Goal: Communication & Community: Answer question/provide support

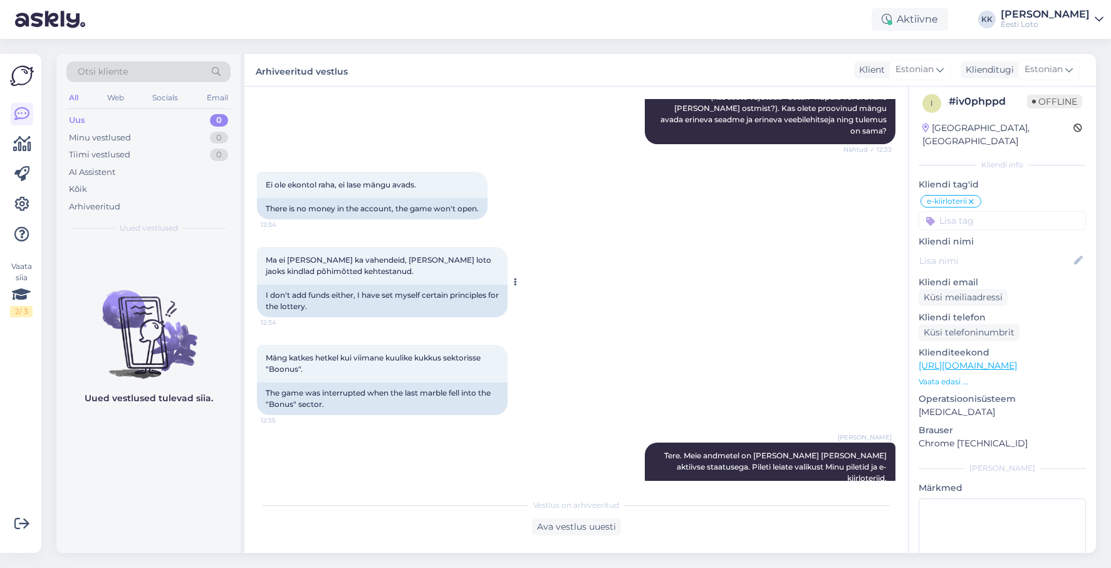
scroll to position [457, 0]
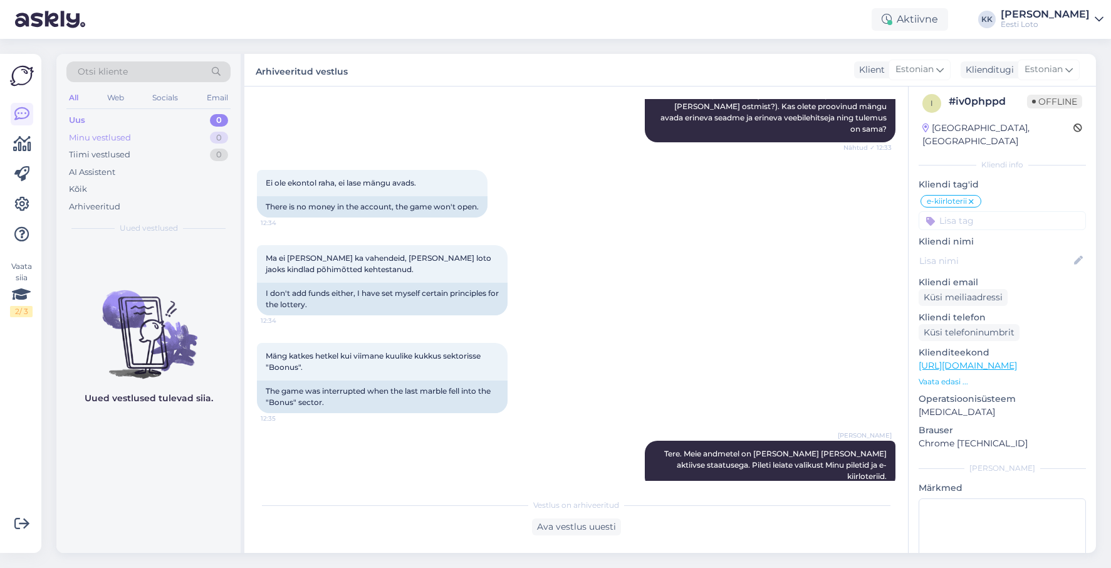
click at [89, 136] on div "Minu vestlused" at bounding box center [100, 138] width 62 height 13
click at [79, 118] on div "Uus" at bounding box center [77, 120] width 16 height 13
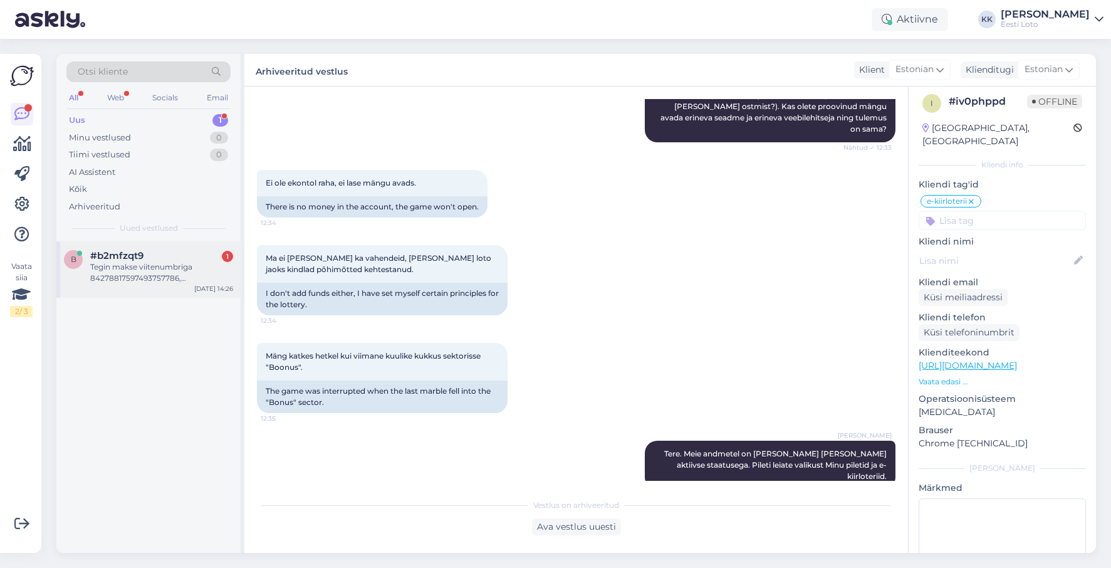
click at [142, 269] on div "Tegin makse viitenumbriga 84278817597493757786, [PERSON_NAME] läks kontolt maha…" at bounding box center [161, 272] width 143 height 23
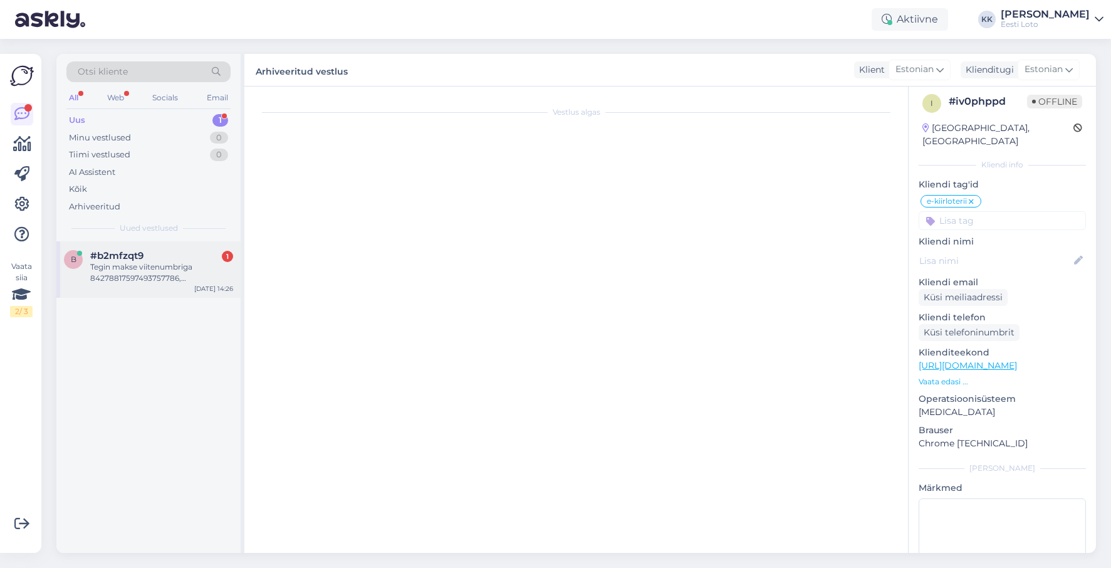
scroll to position [0, 0]
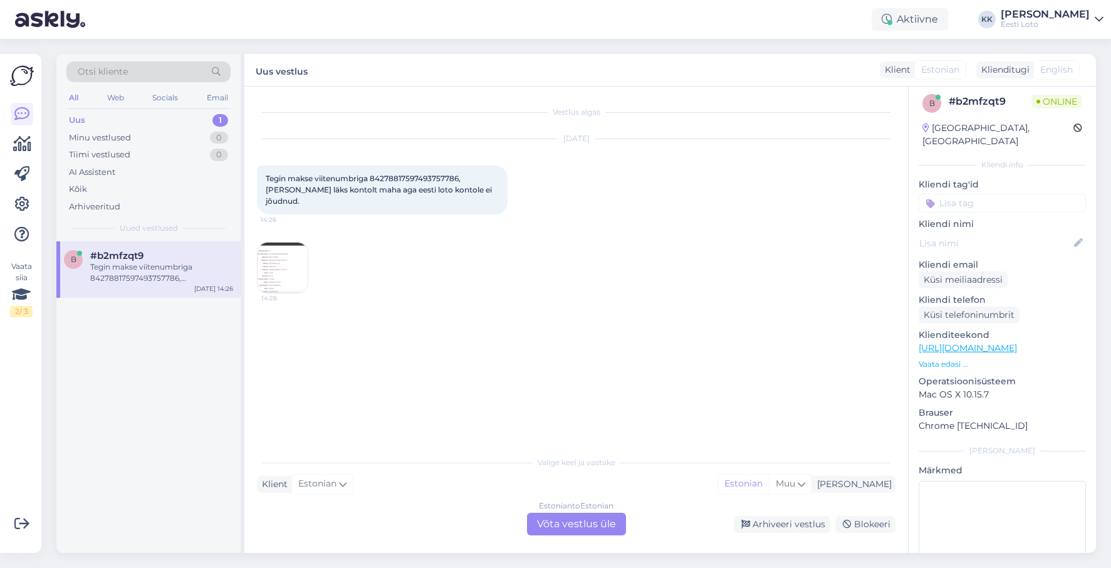
click at [286, 259] on img at bounding box center [283, 268] width 50 height 50
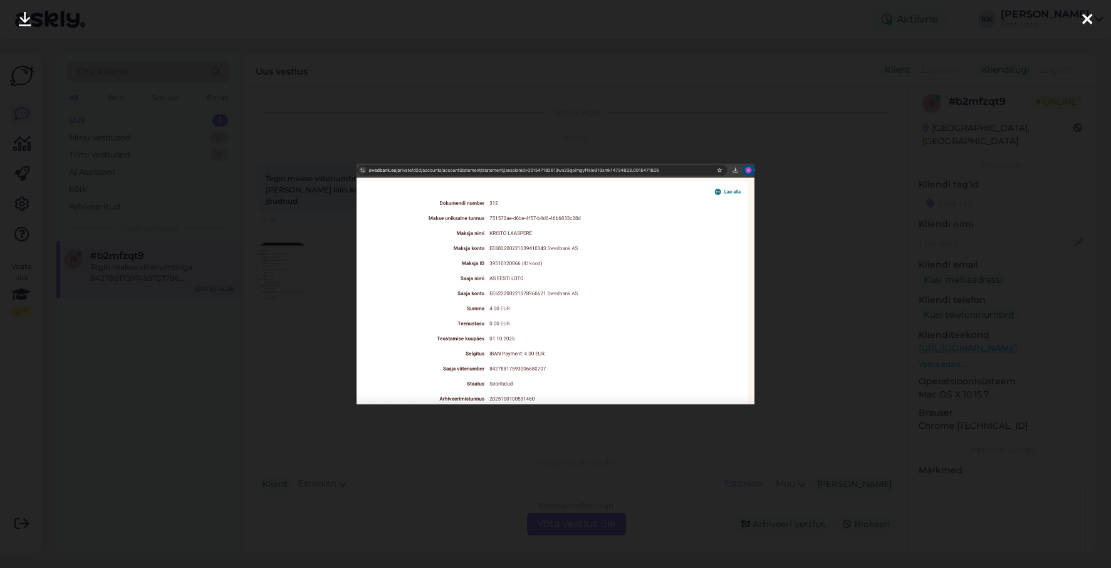
drag, startPoint x: 1089, startPoint y: 16, endPoint x: 1082, endPoint y: 16, distance: 6.9
click at [1089, 16] on icon at bounding box center [1087, 20] width 10 height 16
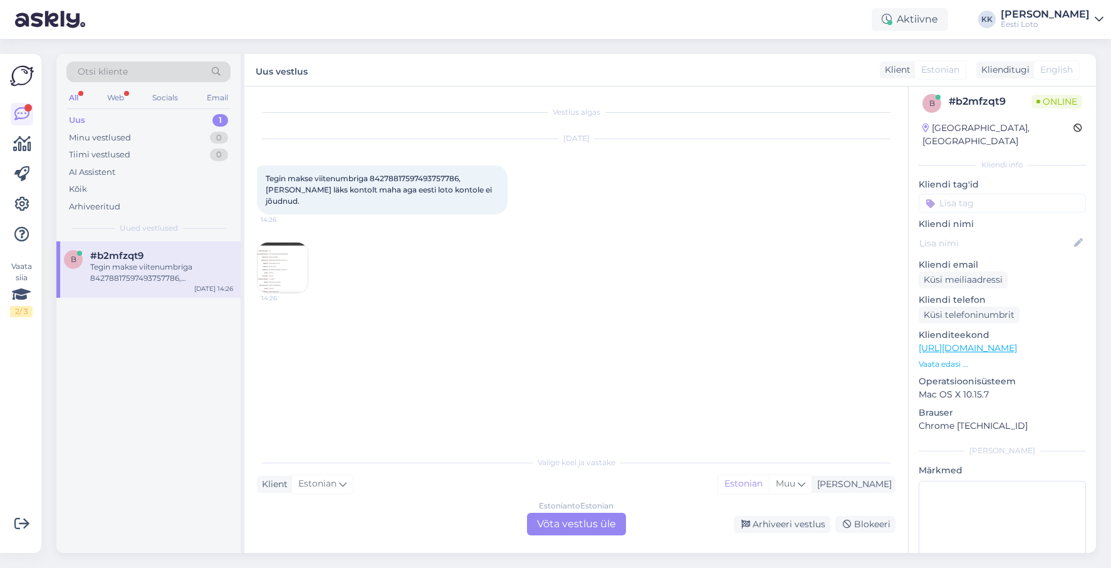
click at [285, 255] on img at bounding box center [283, 268] width 50 height 50
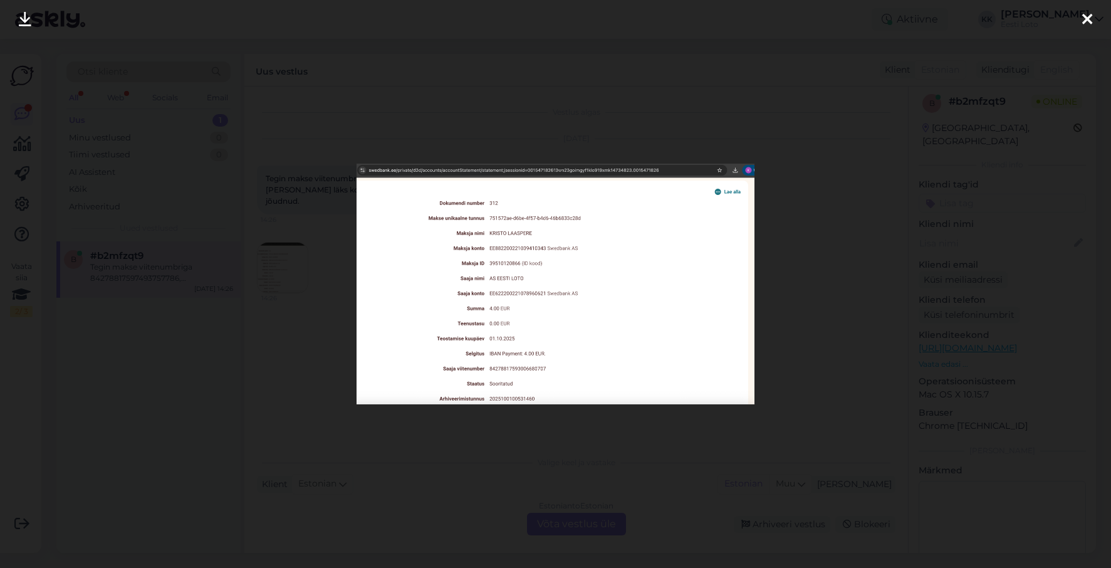
click at [1088, 19] on icon at bounding box center [1087, 20] width 10 height 16
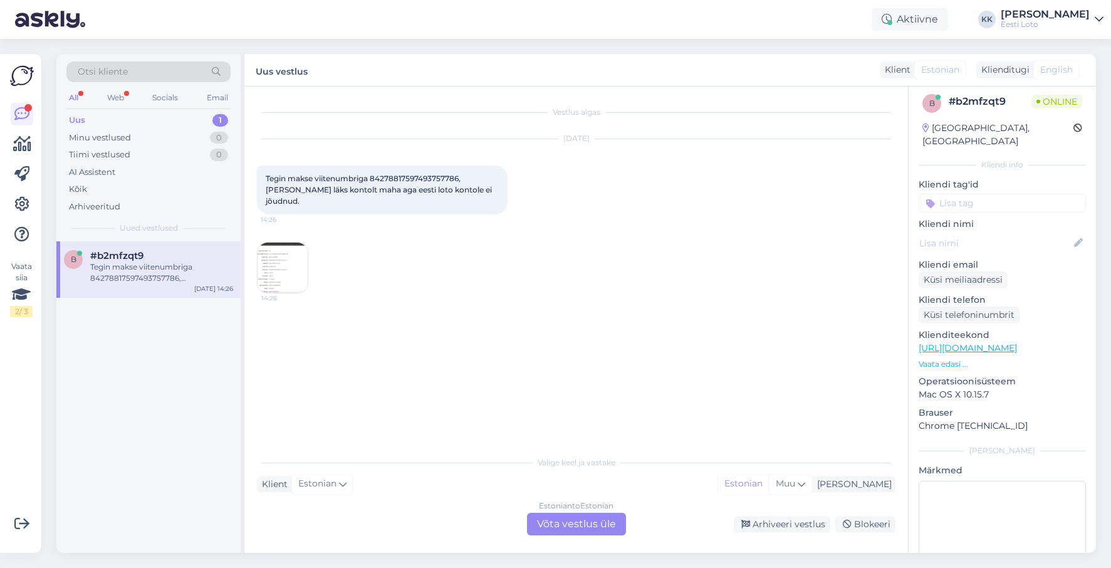
click at [553, 516] on div "Estonian to Estonian Võta vestlus üle" at bounding box center [576, 524] width 99 height 23
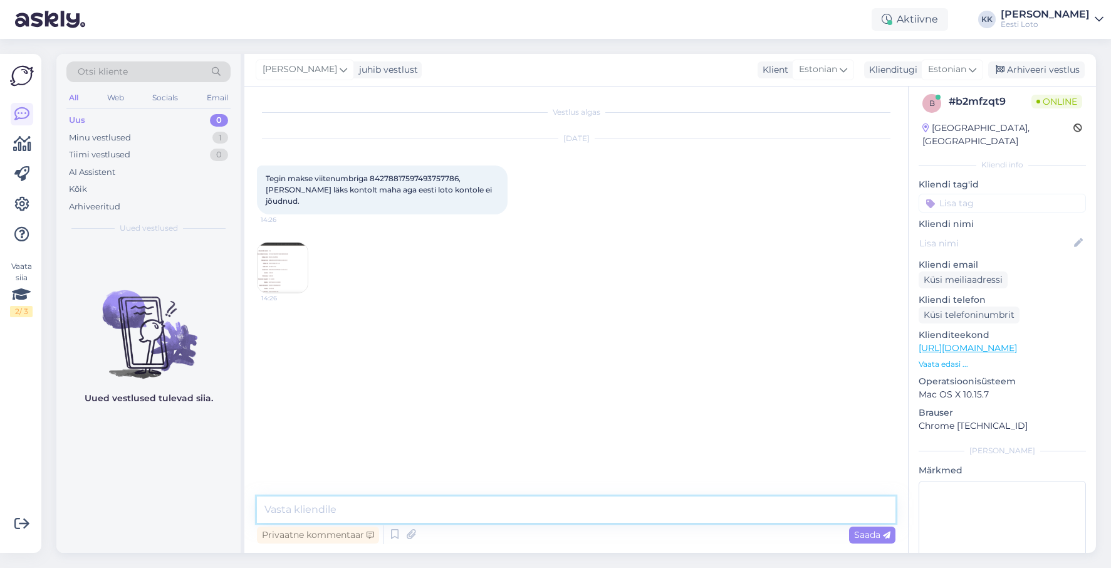
click at [521, 511] on textarea at bounding box center [576, 509] width 639 height 26
paste textarea "Tere Täname Teid kirja eest. [PERSON_NAME] makse otse pangast, mitte läbi meie …"
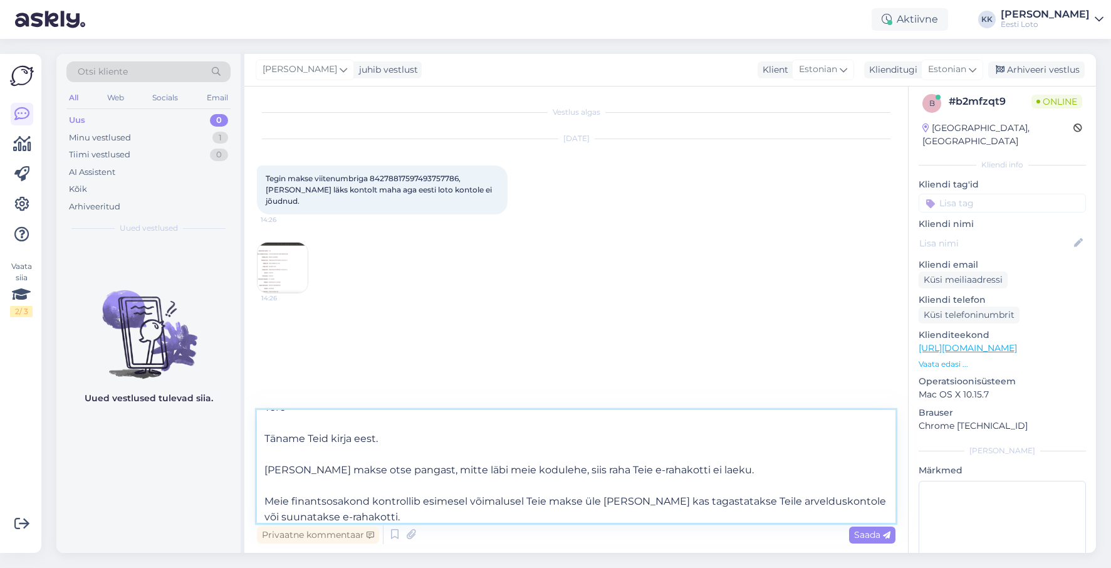
drag, startPoint x: 264, startPoint y: 464, endPoint x: 263, endPoint y: 425, distance: 38.2
click at [263, 425] on textarea "Tere Täname Teid kirja eest. [PERSON_NAME] makse otse pangast, mitte läbi meie …" at bounding box center [576, 466] width 639 height 113
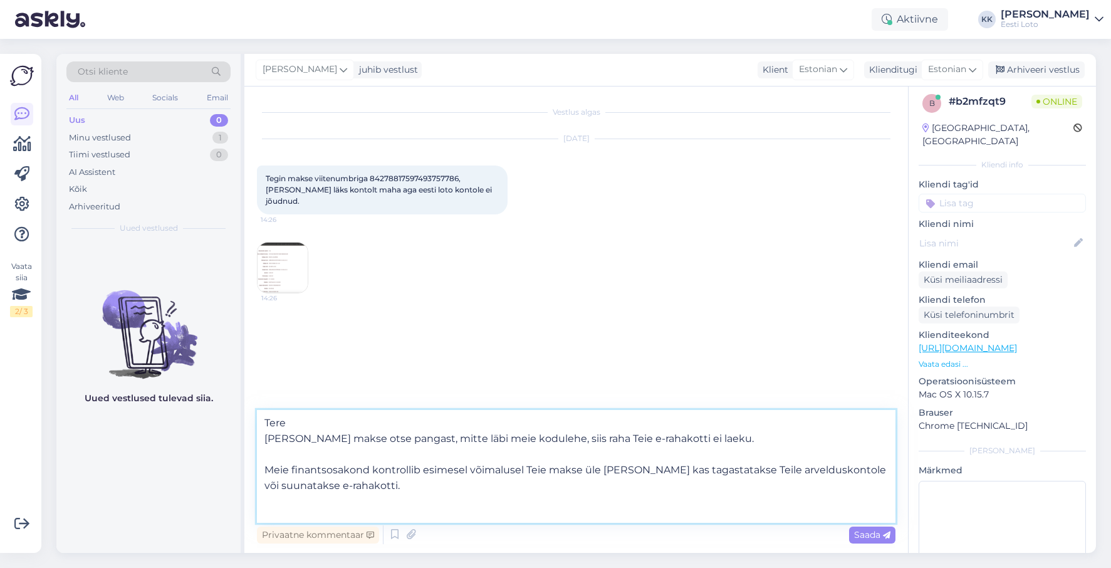
scroll to position [0, 0]
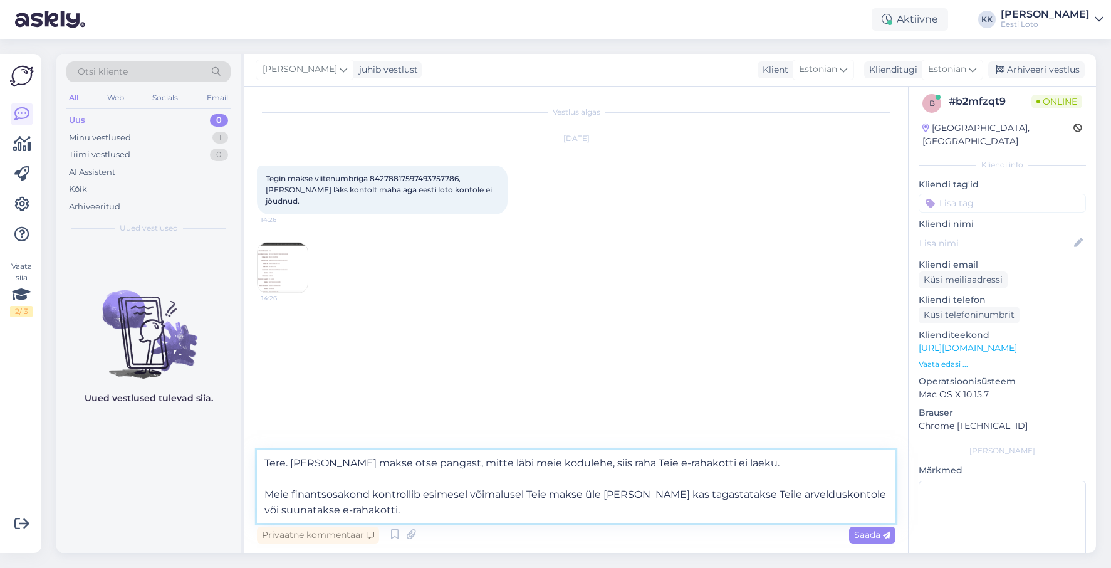
click at [263, 490] on textarea "Tere. [PERSON_NAME] makse otse pangast, mitte läbi meie kodulehe, siis raha Tei…" at bounding box center [576, 486] width 639 height 73
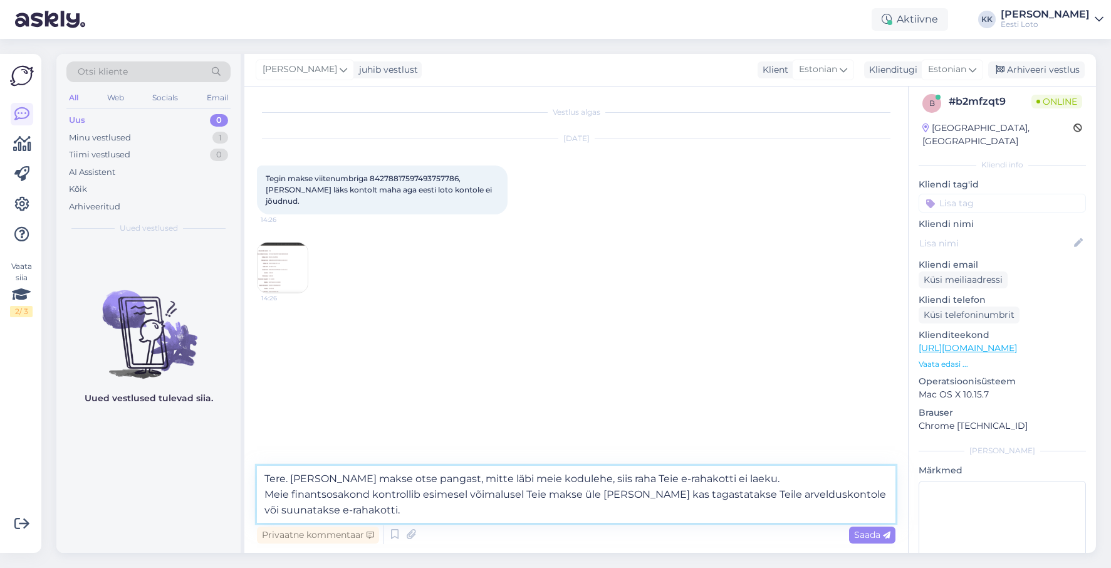
click at [669, 494] on textarea "Tere. [PERSON_NAME] makse otse pangast, mitte läbi meie kodulehe, siis raha Tei…" at bounding box center [576, 494] width 639 height 57
drag, startPoint x: 824, startPoint y: 493, endPoint x: 827, endPoint y: 512, distance: 19.7
click at [827, 512] on textarea "Tere. [PERSON_NAME] makse otse pangast, mitte läbi meie kodulehe, siis raha Tei…" at bounding box center [576, 494] width 639 height 57
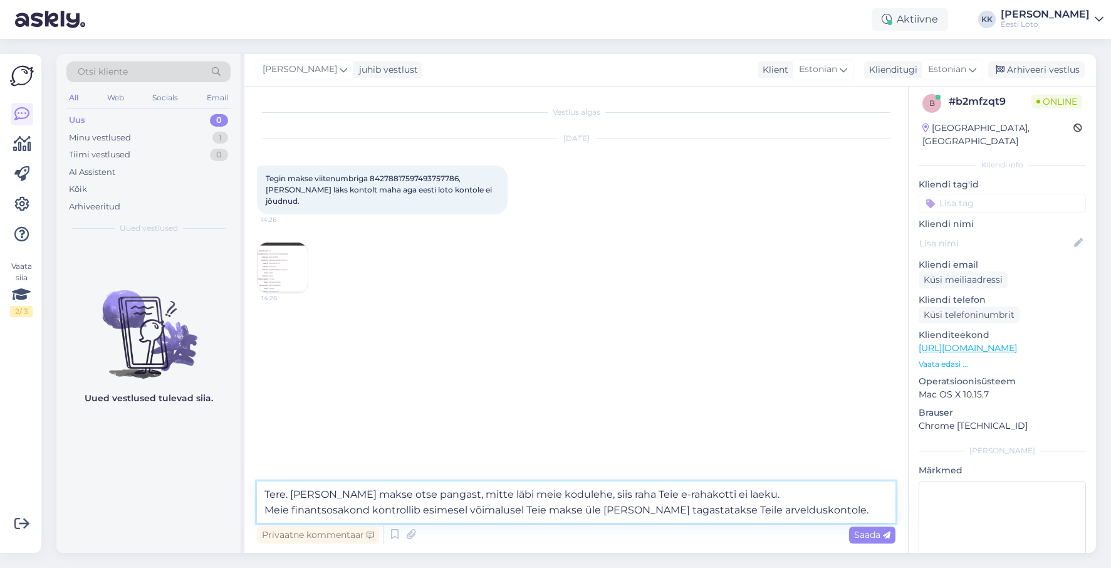
type textarea "Tere. [PERSON_NAME] makse otse pangast, mitte läbi meie kodulehe, siis raha Tei…"
drag, startPoint x: 828, startPoint y: 509, endPoint x: 247, endPoint y: 477, distance: 581.8
click at [257, 481] on textarea "Tere. [PERSON_NAME] makse otse pangast, mitte läbi meie kodulehe, siis raha Tei…" at bounding box center [576, 501] width 639 height 41
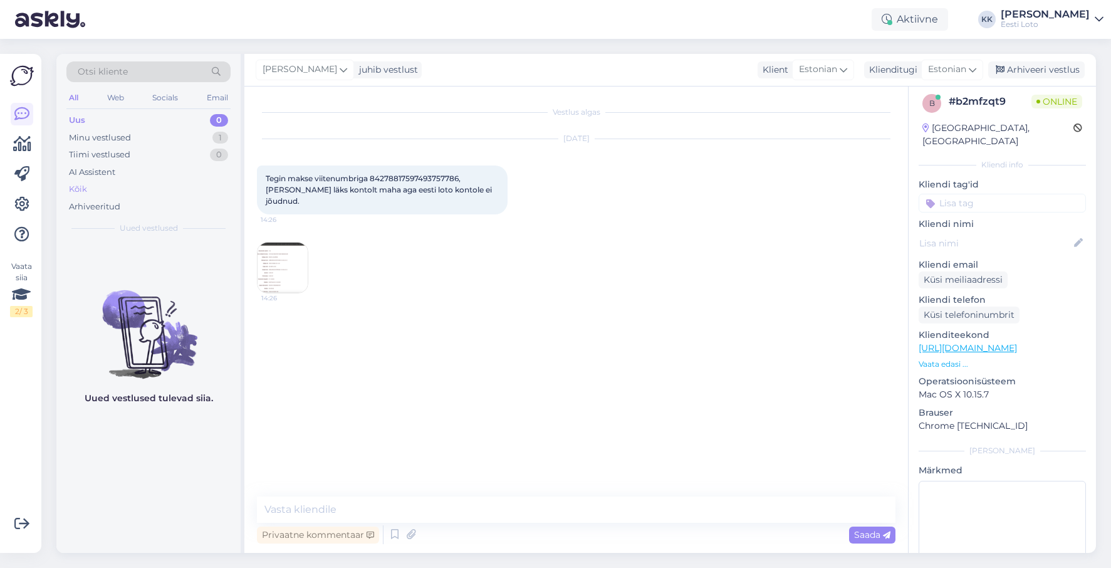
click at [103, 189] on div "Kõik" at bounding box center [148, 189] width 164 height 18
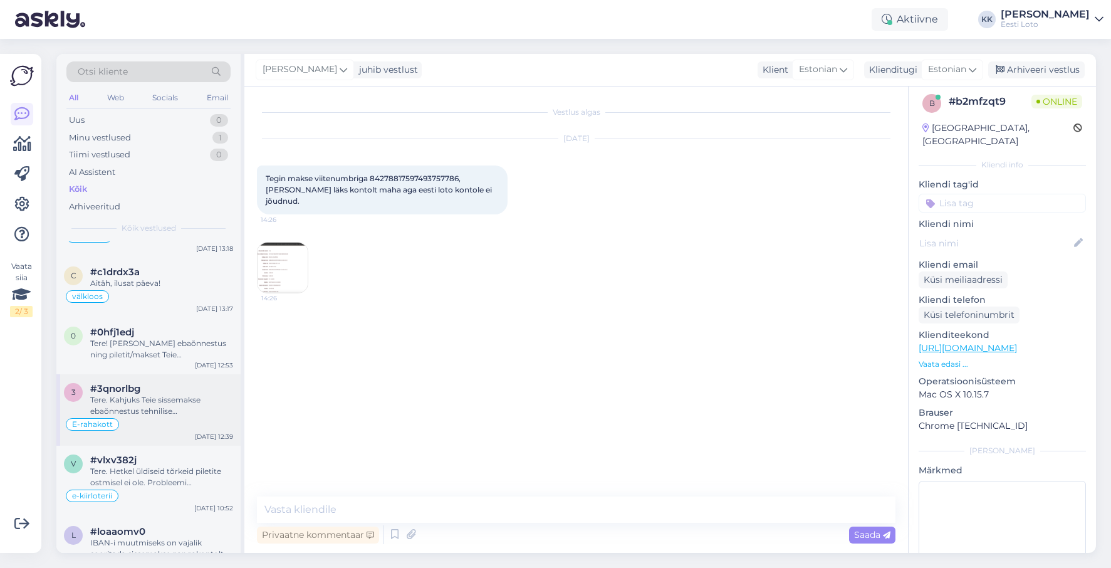
scroll to position [408, 0]
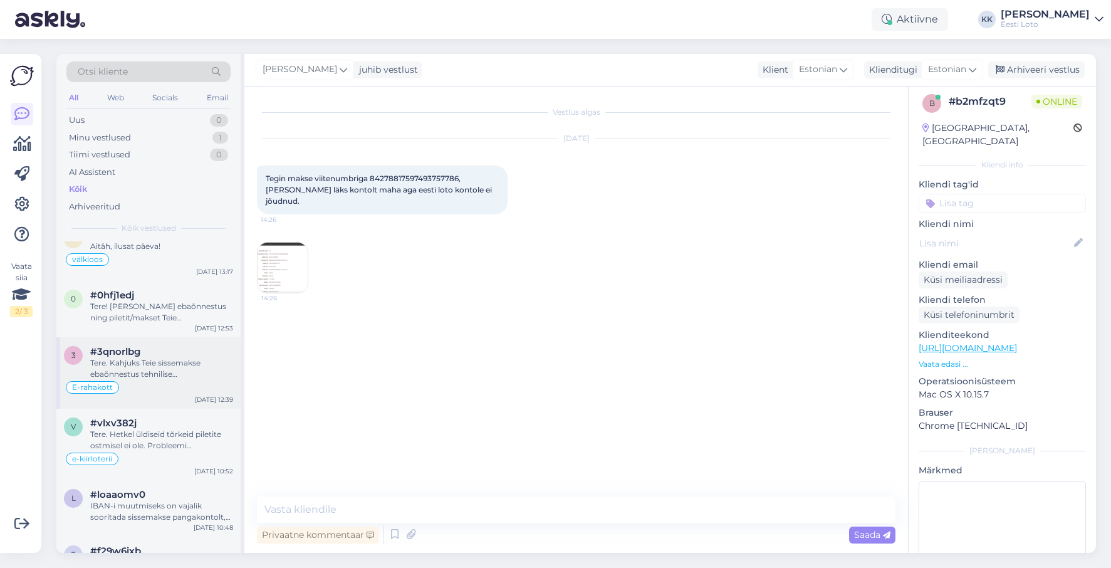
click at [162, 367] on div "Tere. Kahjuks Teie sissemakse ebaõnnestus tehnilise [PERSON_NAME] tõttu. Kontro…" at bounding box center [161, 368] width 143 height 23
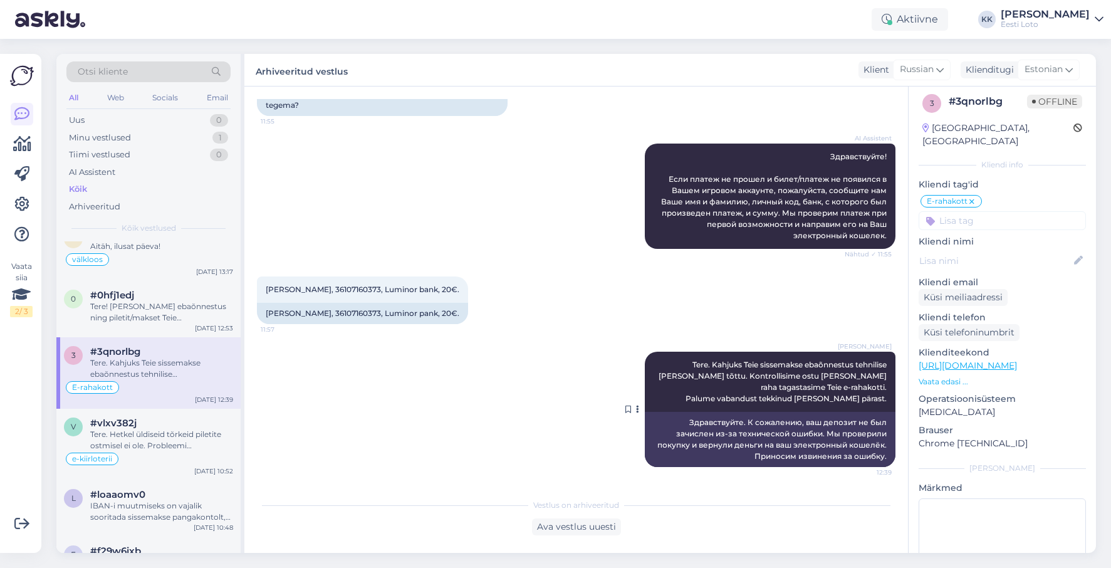
scroll to position [439, 0]
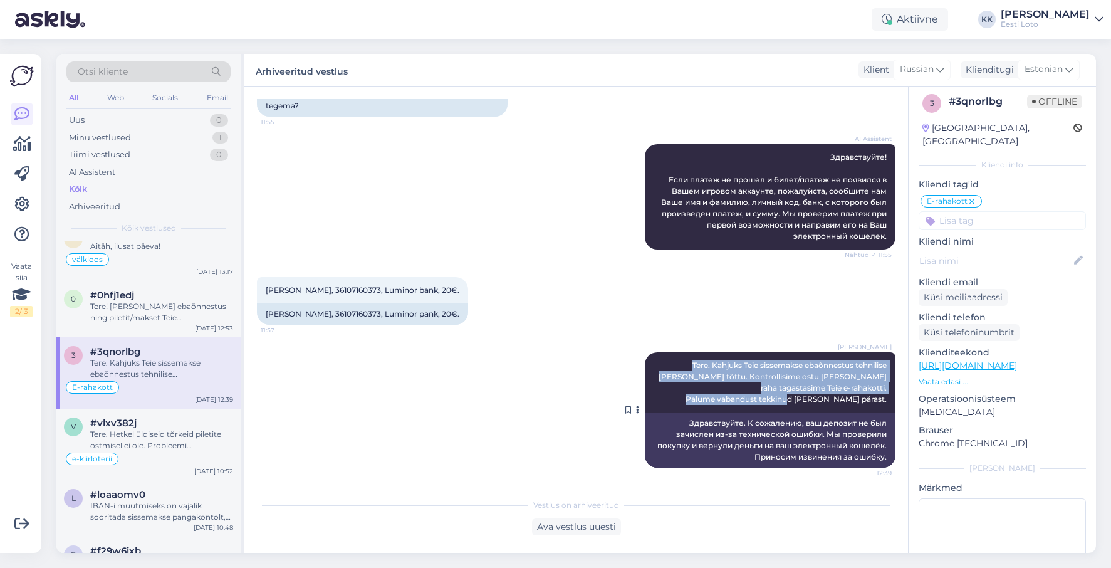
drag, startPoint x: 667, startPoint y: 365, endPoint x: 894, endPoint y: 403, distance: 230.7
click at [895, 403] on div "[PERSON_NAME] Tere. Kahjuks Teie sissemakse ebaõnnestus tehnilise [PERSON_NAME]…" at bounding box center [770, 382] width 251 height 60
copy span "Tere. Kahjuks Teie sissemakse ebaõnnestus tehnilise [PERSON_NAME] tõttu. Kontro…"
click at [98, 135] on div "Minu vestlused" at bounding box center [100, 138] width 62 height 13
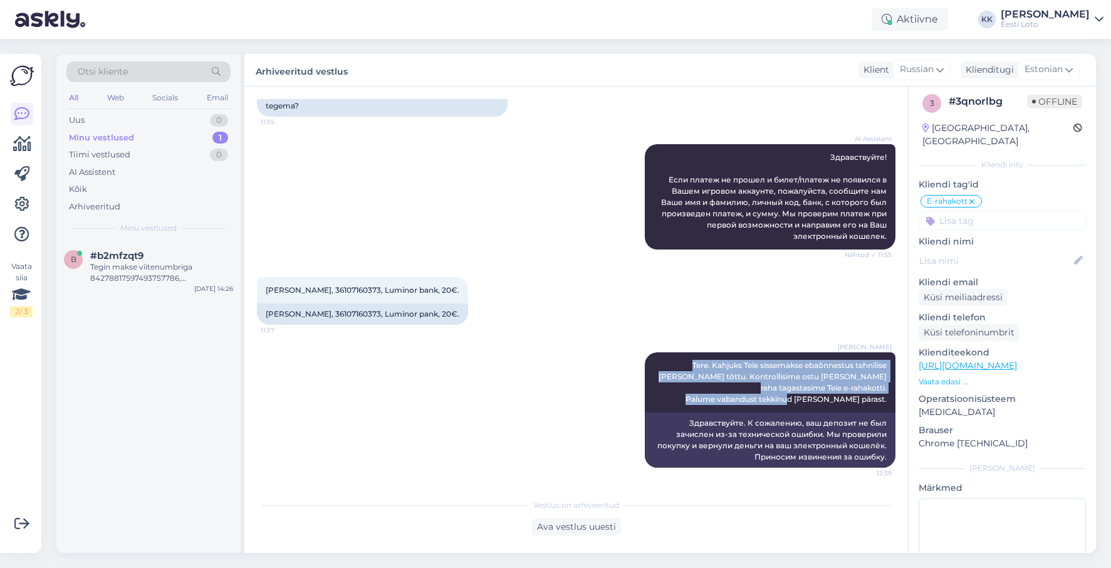
scroll to position [439, 0]
click at [122, 137] on div "Minu vestlused" at bounding box center [101, 138] width 65 height 13
click at [133, 115] on div "Uus 0" at bounding box center [148, 121] width 164 height 18
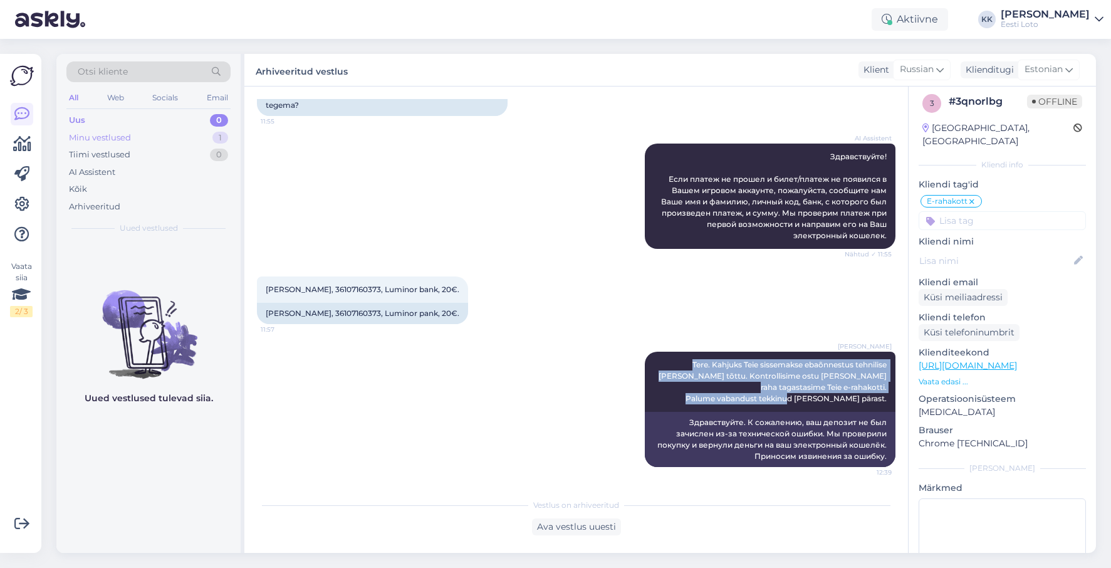
click at [149, 143] on div "Minu vestlused 1" at bounding box center [148, 138] width 164 height 18
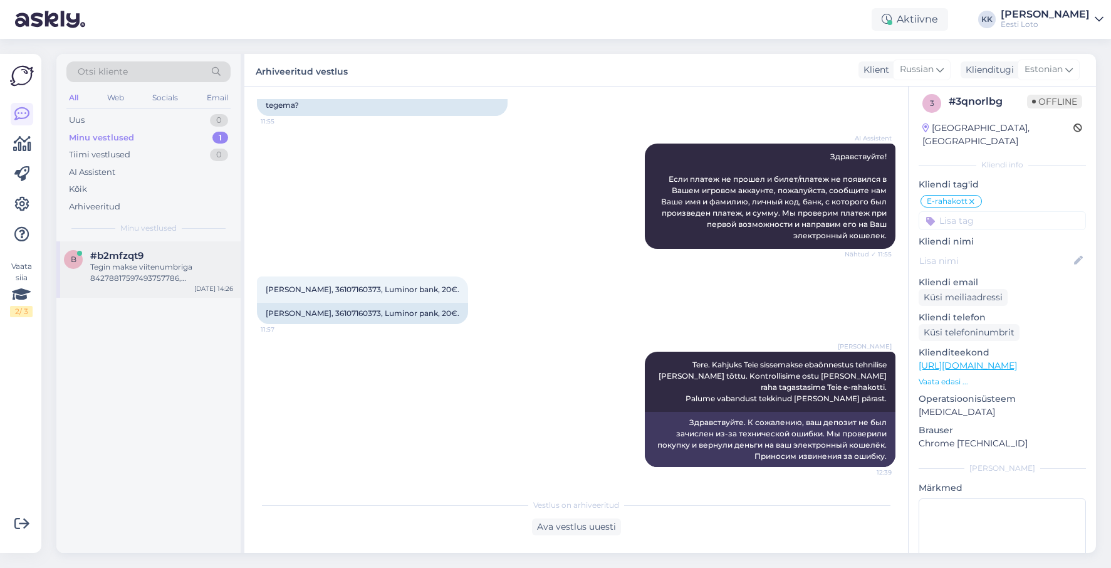
click at [164, 258] on div "#b2mfzqt9" at bounding box center [161, 255] width 143 height 11
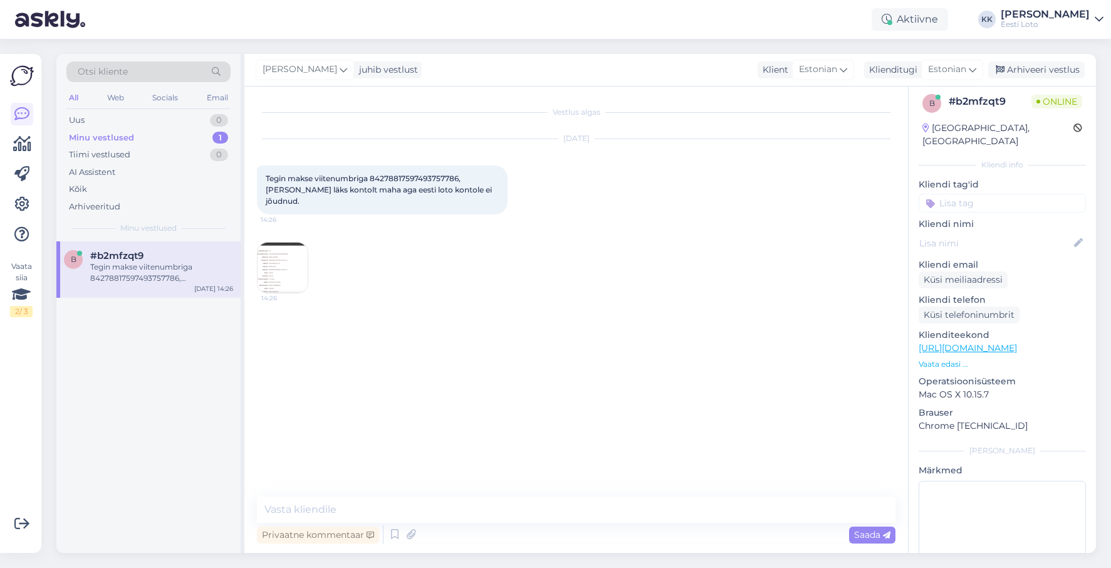
scroll to position [0, 0]
click at [421, 511] on textarea at bounding box center [576, 509] width 639 height 26
paste textarea "Tere. Kahjuks Teie sissemakse ebaõnnestus tehnilise [PERSON_NAME] tõttu. Kontro…"
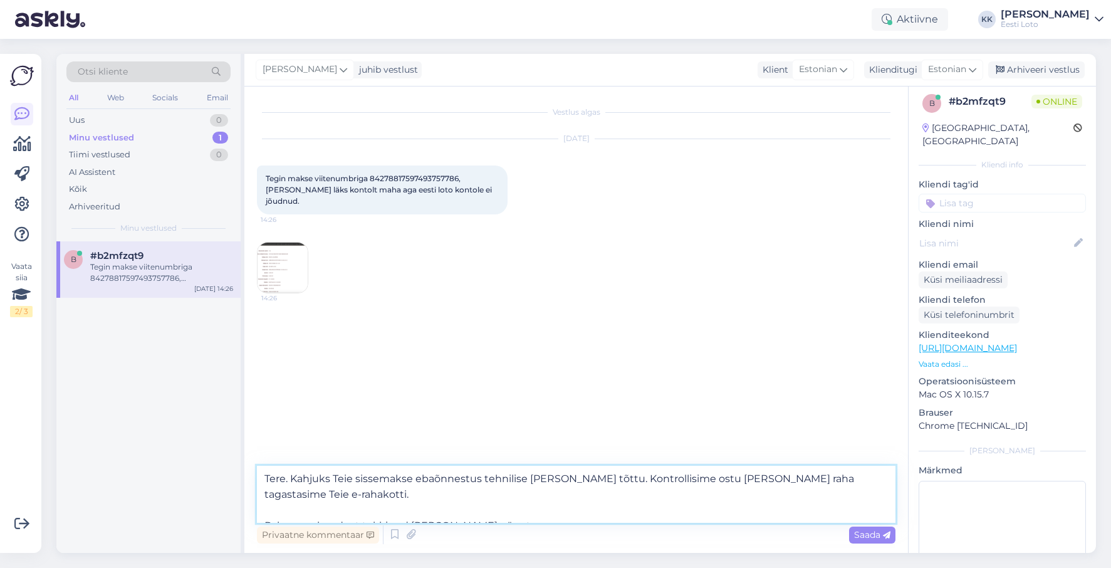
drag, startPoint x: 263, startPoint y: 510, endPoint x: 272, endPoint y: 505, distance: 10.7
click at [263, 510] on textarea "Tere. Kahjuks Teie sissemakse ebaõnnestus tehnilise [PERSON_NAME] tõttu. Kontro…" at bounding box center [576, 494] width 639 height 57
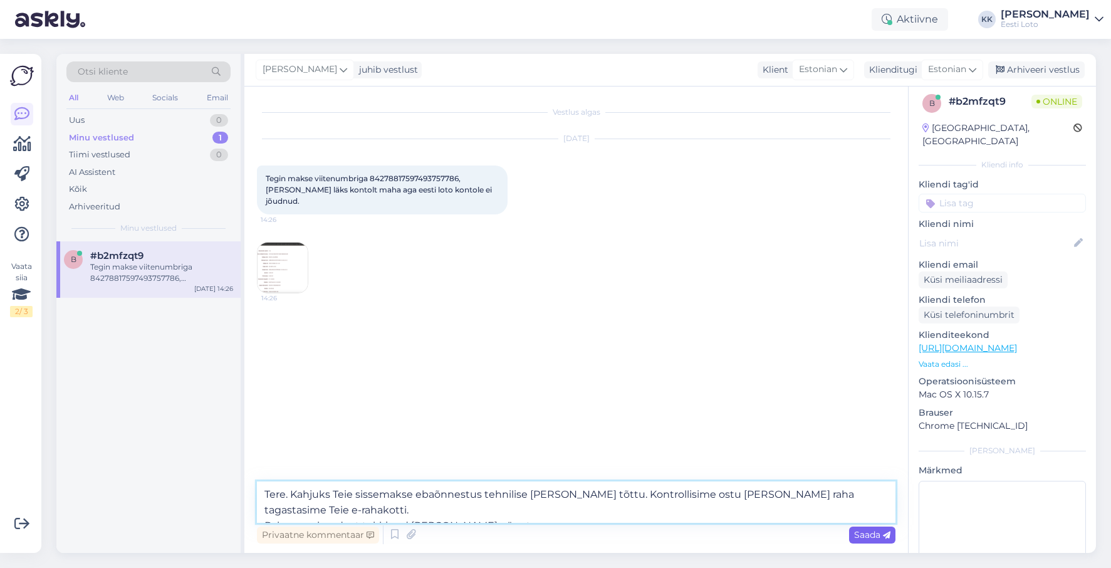
type textarea "Tere. Kahjuks Teie sissemakse ebaõnnestus tehnilise [PERSON_NAME] tõttu. Kontro…"
click at [865, 533] on span "Saada" at bounding box center [872, 534] width 36 height 11
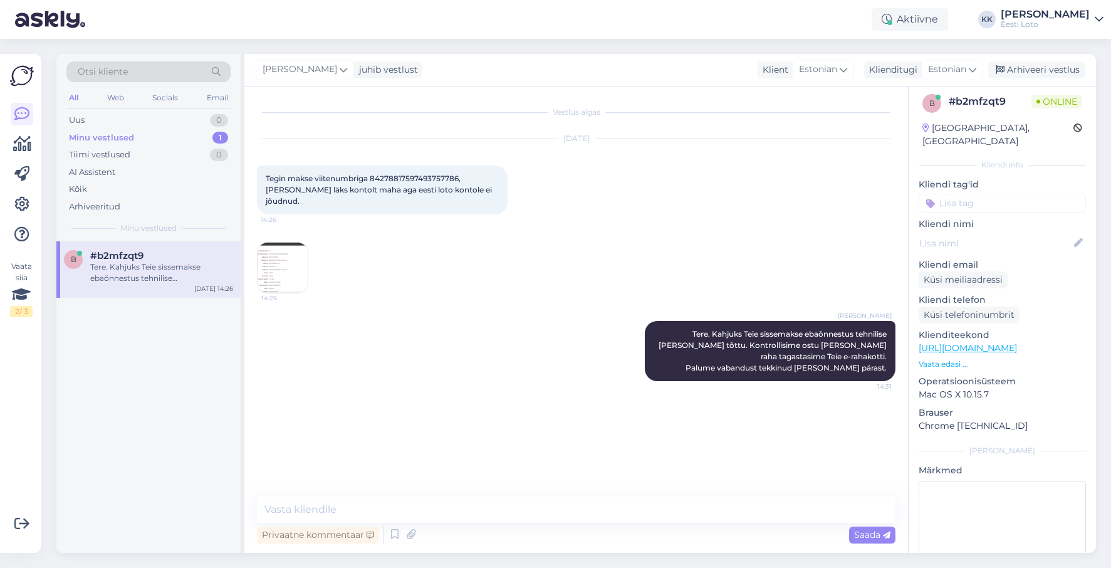
click at [984, 194] on input at bounding box center [1002, 203] width 167 height 19
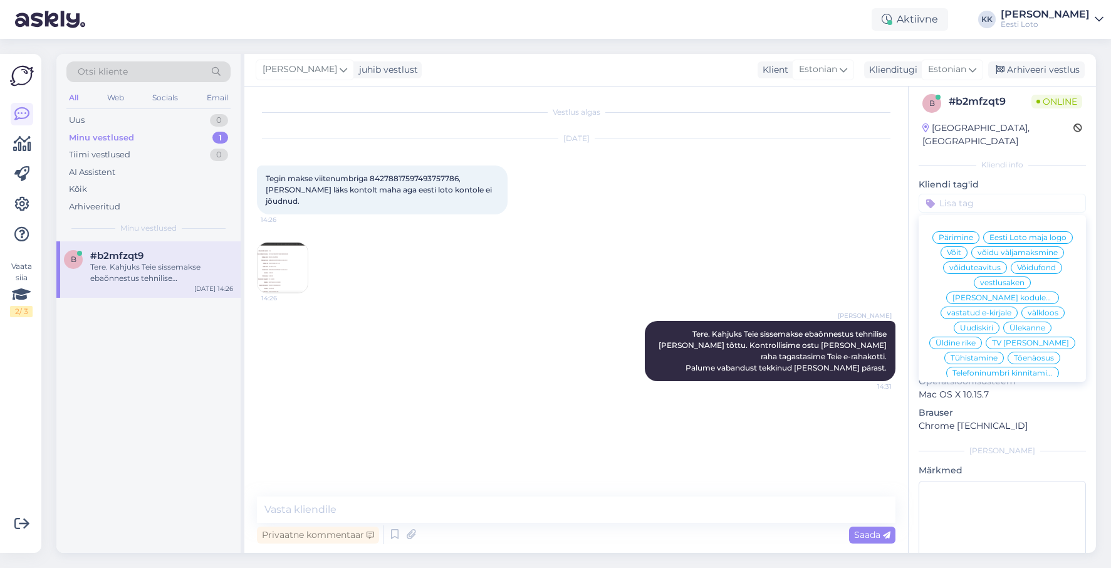
scroll to position [519, 0]
click at [1018, 331] on span "E-rahakott" at bounding box center [1020, 335] width 41 height 8
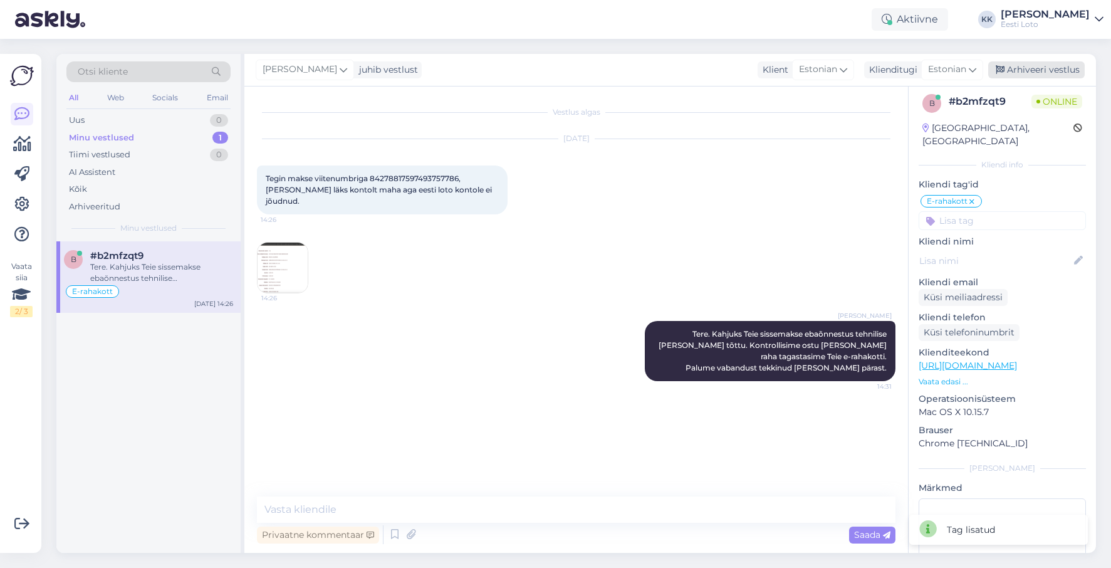
click at [1036, 68] on div "Arhiveeri vestlus" at bounding box center [1036, 69] width 97 height 17
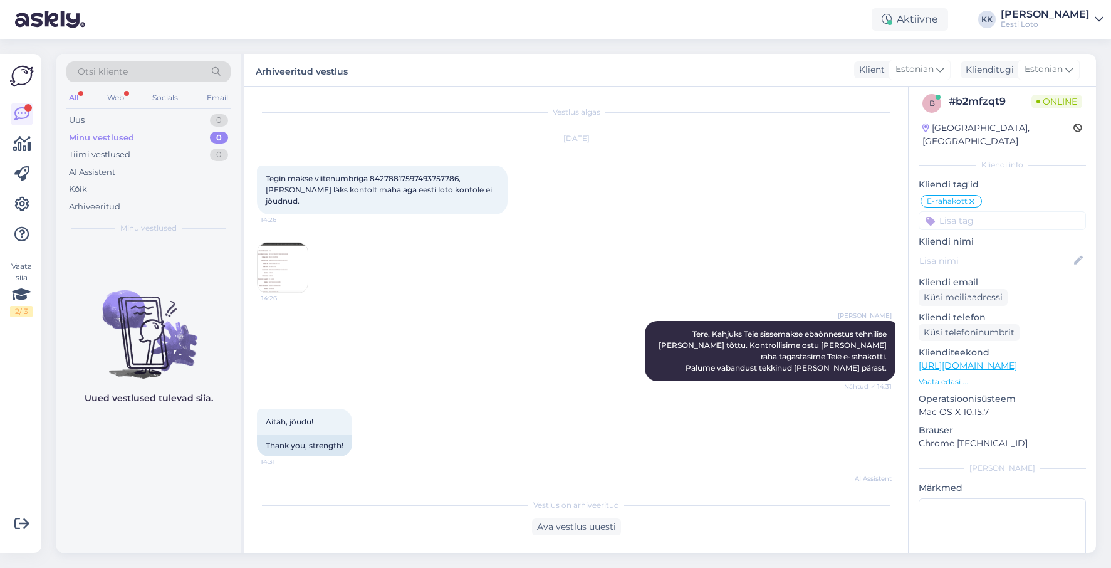
scroll to position [32, 0]
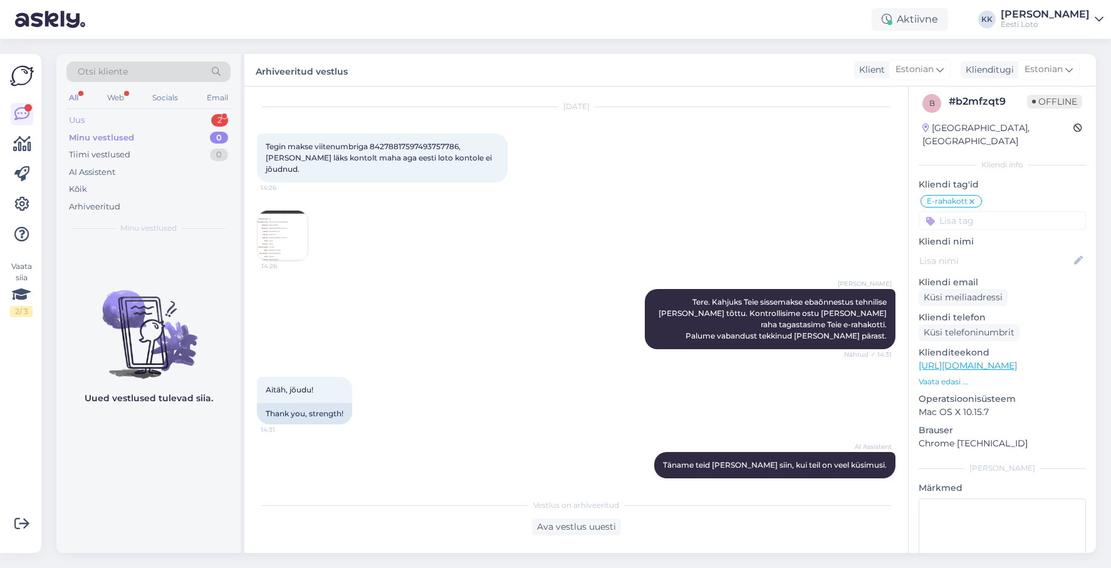
click at [121, 120] on div "Uus 2" at bounding box center [148, 121] width 164 height 18
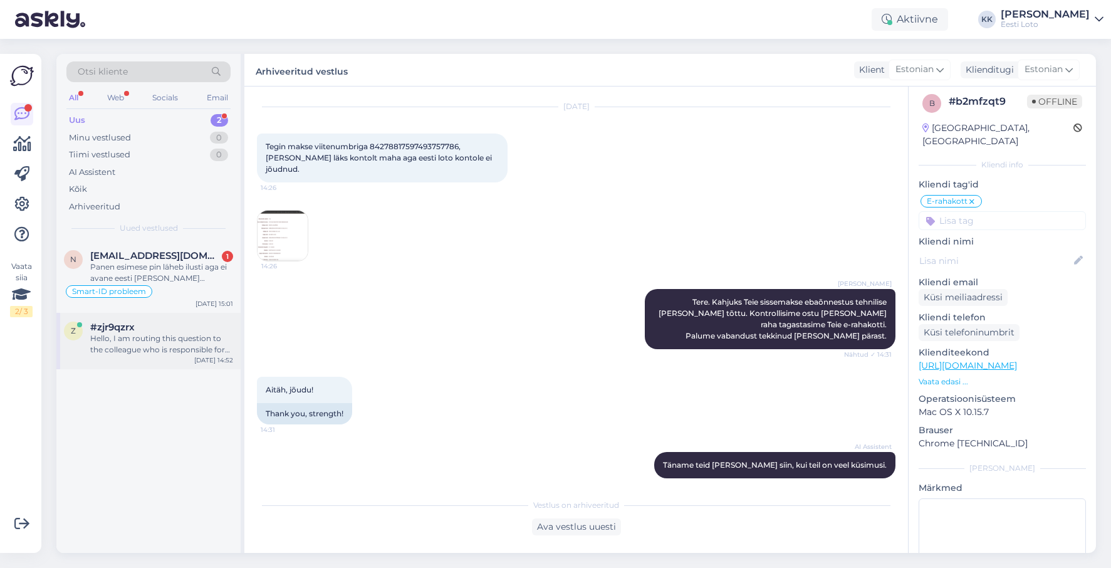
click at [177, 349] on div "Hello, I am routing this question to the colleague who is responsible for this …" at bounding box center [161, 344] width 143 height 23
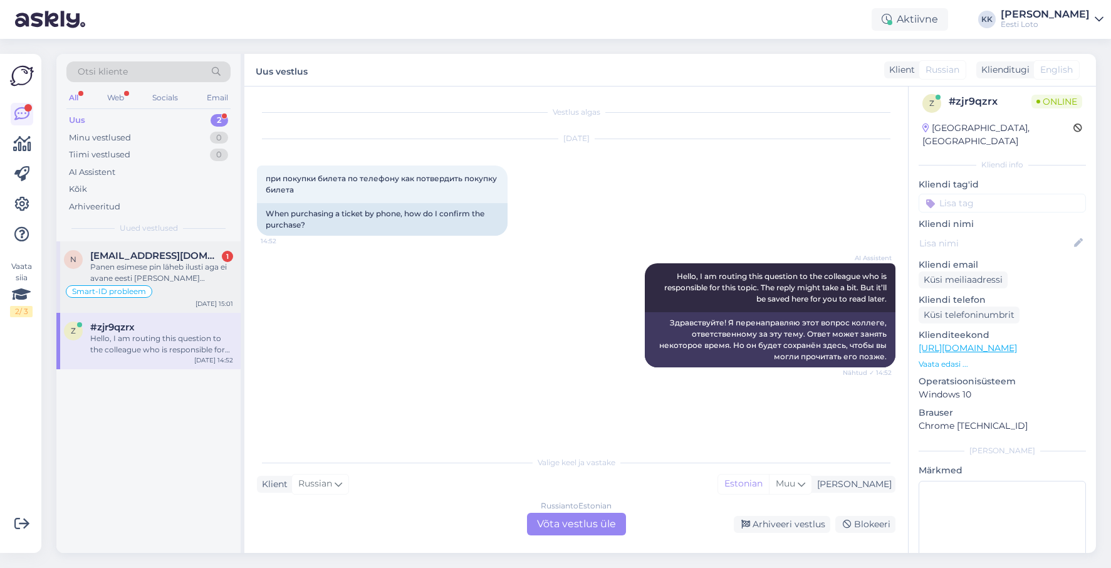
click at [138, 258] on span "[EMAIL_ADDRESS][DOMAIN_NAME]" at bounding box center [155, 255] width 130 height 11
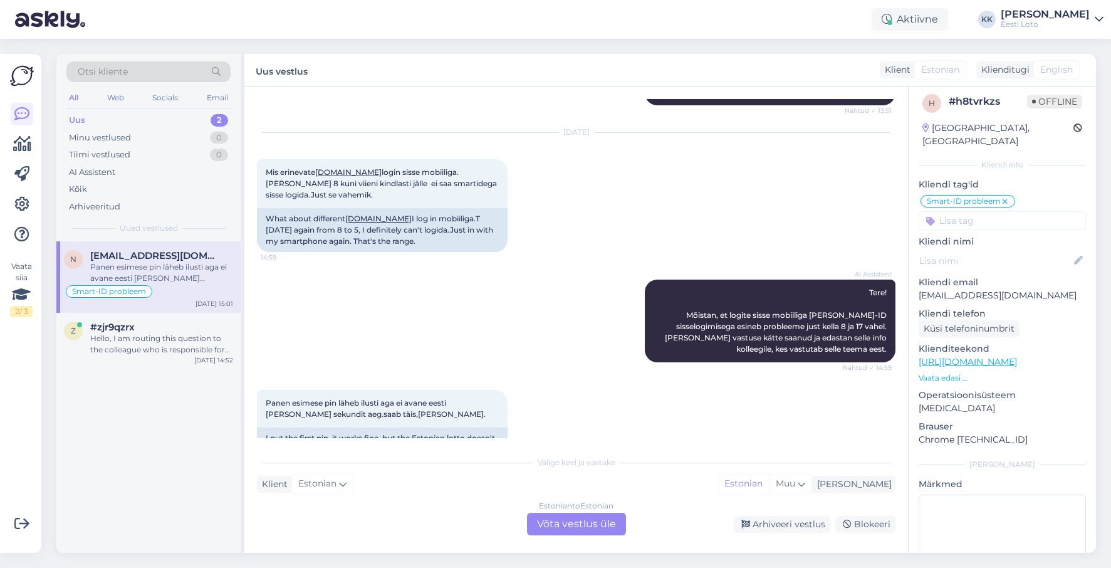
scroll to position [1701, 0]
